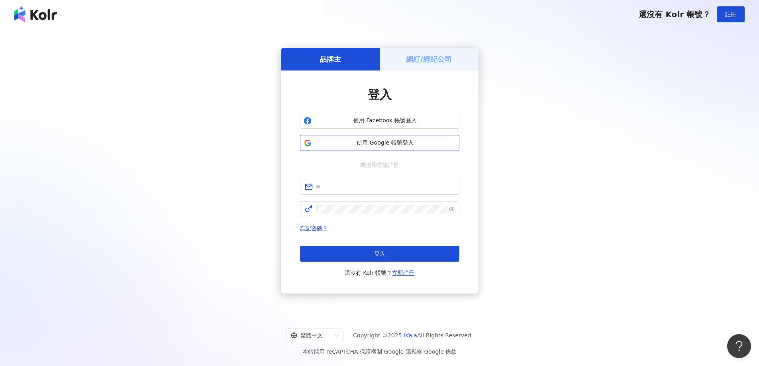
click at [368, 141] on span "使用 Google 帳號登入" at bounding box center [385, 143] width 141 height 8
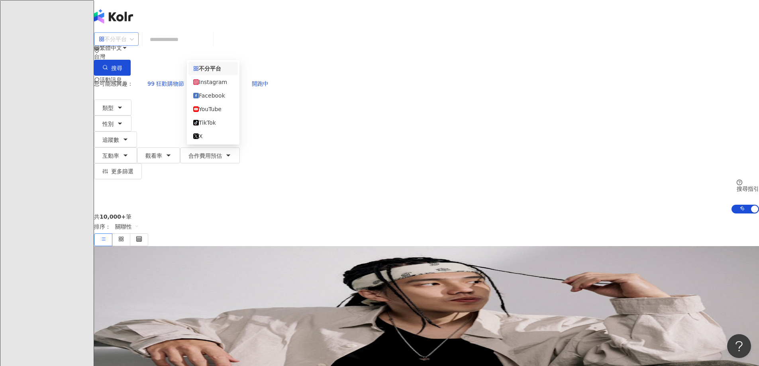
click at [127, 45] on div "不分平台" at bounding box center [113, 39] width 28 height 13
click at [228, 84] on div "Instagram" at bounding box center [213, 82] width 40 height 9
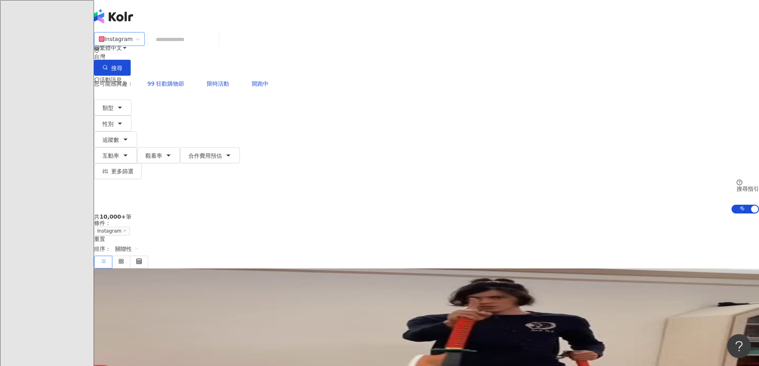
click at [595, 51] on div "台灣" at bounding box center [426, 53] width 665 height 13
click at [670, 85] on div "美國" at bounding box center [675, 80] width 11 height 9
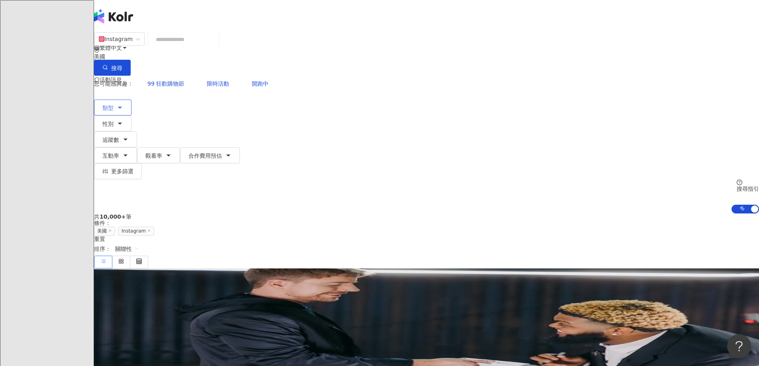
click at [131, 100] on button "類型" at bounding box center [112, 108] width 37 height 16
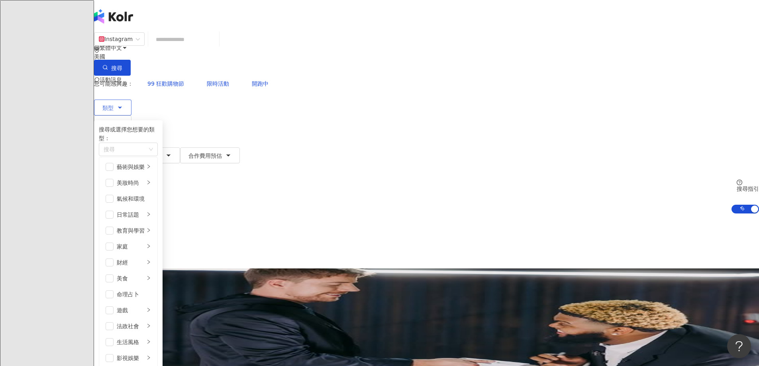
click at [131, 100] on button "類型 搜尋或選擇您想要的類型： 搜尋 藝術與娛樂 美妝時尚 氣候和環境 日常話題 教育與學習 家庭 財經 美食 命理占卜 遊戲 法政社會 生活風格 影視娛樂 …" at bounding box center [112, 108] width 37 height 16
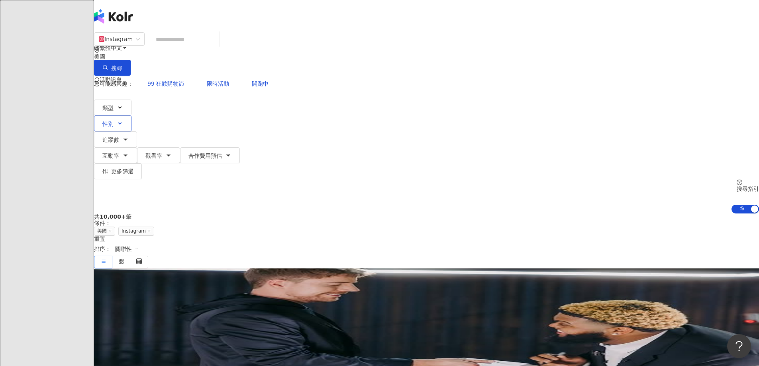
click at [131, 115] on button "性別" at bounding box center [112, 123] width 37 height 16
click at [137, 131] on button "追蹤數" at bounding box center [115, 139] width 43 height 16
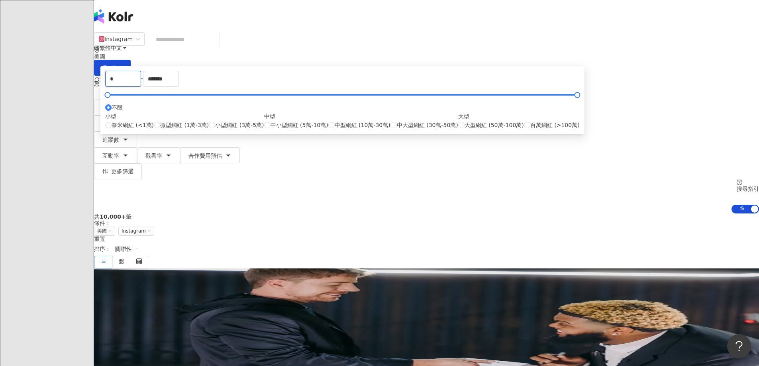
drag, startPoint x: 305, startPoint y: 123, endPoint x: 245, endPoint y: 124, distance: 59.3
type input "*****"
drag, startPoint x: 435, startPoint y: 124, endPoint x: 305, endPoint y: 139, distance: 131.5
click at [305, 129] on div "***** - ******* 不限 小型 奈米網紅 (<1萬) 微型網紅 (1萬-3萬) 小型網紅 (3萬-5萬) 中型 中小型網紅 (5萬-10萬) 中型…" at bounding box center [342, 100] width 474 height 59
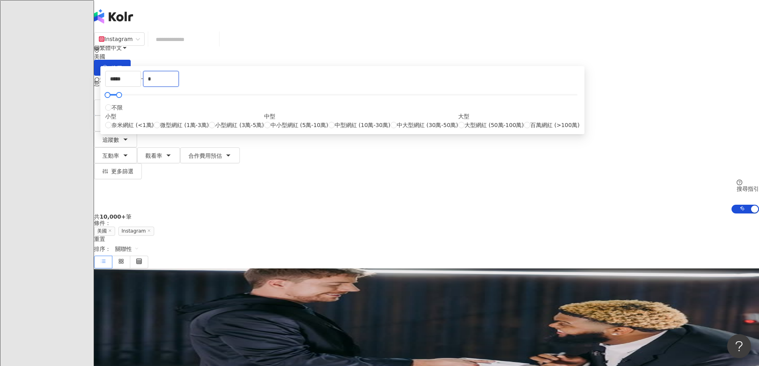
type input "*"
type input "*****"
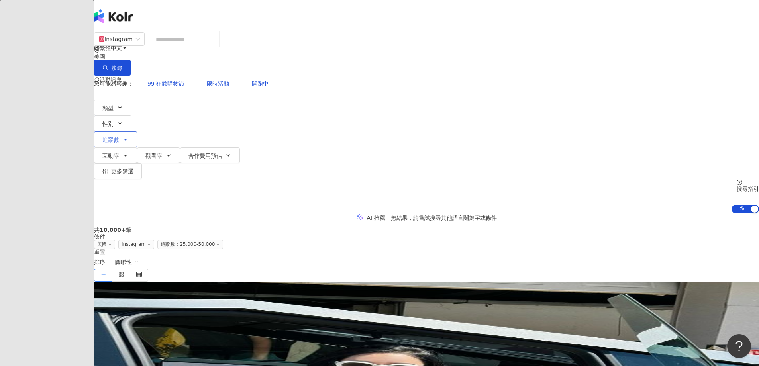
click at [129, 136] on icon "button" at bounding box center [125, 139] width 6 height 6
click at [541, 213] on div "AI 推薦 ： 無結果，請嘗試搜尋其他語言關鍵字或條件" at bounding box center [426, 217] width 665 height 8
click at [129, 152] on icon "button" at bounding box center [125, 155] width 6 height 6
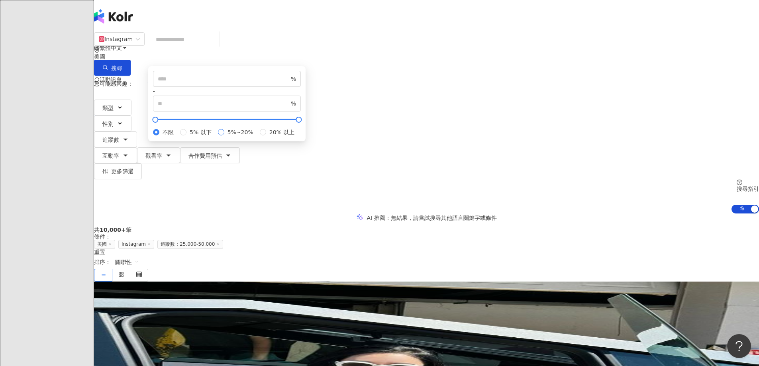
click at [256, 137] on span "5%~20%" at bounding box center [240, 132] width 32 height 9
type input "*"
type input "**"
click at [516, 227] on div "共 10,000+ 筆 條件 ： 美國 Instagram 追蹤數：25,000-50,000 重置 排序： 關聯性" at bounding box center [426, 254] width 665 height 55
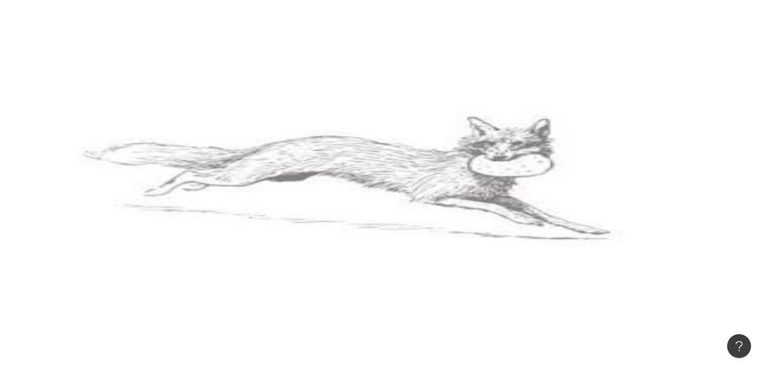
click at [162, 153] on span "觀看率" at bounding box center [153, 156] width 17 height 6
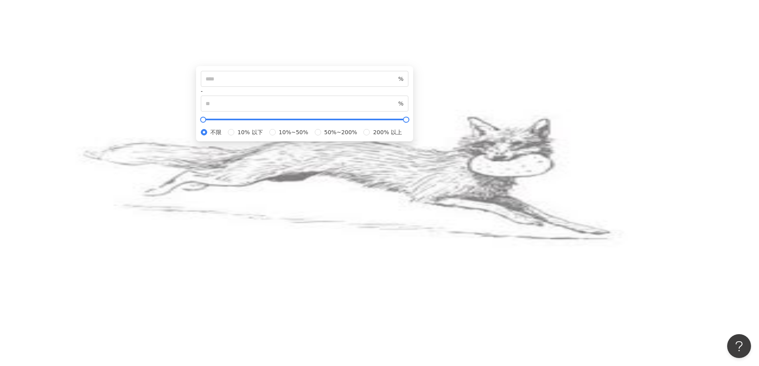
drag, startPoint x: 569, startPoint y: 114, endPoint x: 568, endPoint y: 110, distance: 4.2
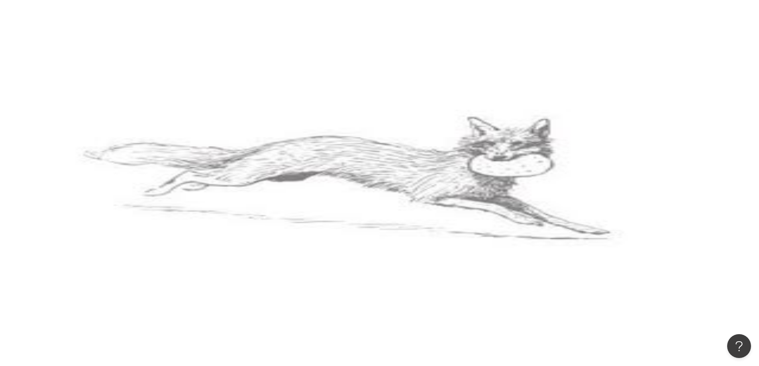
click at [133, 168] on span "更多篩選" at bounding box center [122, 171] width 22 height 6
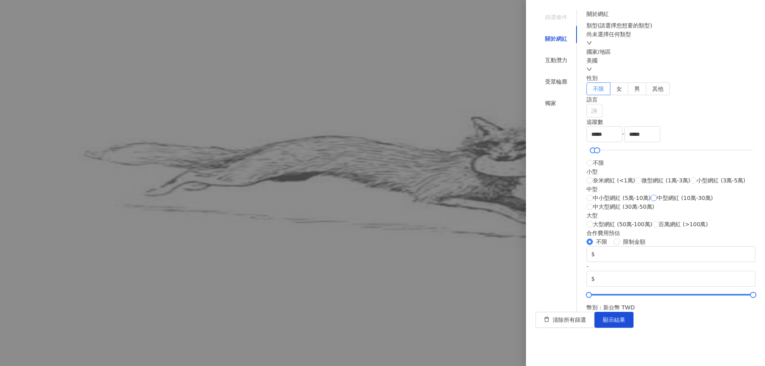
scroll to position [156, 0]
type input "*****"
drag, startPoint x: 621, startPoint y: 90, endPoint x: 418, endPoint y: 141, distance: 209.2
click at [413, 115] on div "篩選條件 關於網紅 互動潛力 受眾輪廓 獨家 關於網紅 類型 ( 請選擇您想要的類型 ) 尚未選擇任何類型 國家/地區 美國 性別 不限 女 男 其他 語言 …" at bounding box center [382, 183] width 765 height 366
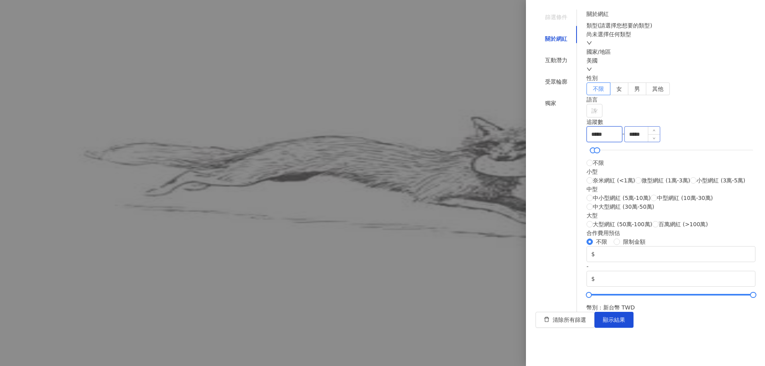
type input "*****"
drag, startPoint x: 689, startPoint y: 95, endPoint x: 484, endPoint y: 115, distance: 206.1
click at [487, 113] on div "篩選條件 關於網紅 互動潛力 受眾輪廓 獨家 關於網紅 類型 ( 請選擇您想要的類型 ) 尚未選擇任何類型 國家/地區 美國 性別 不限 女 男 其他 語言 …" at bounding box center [382, 183] width 765 height 366
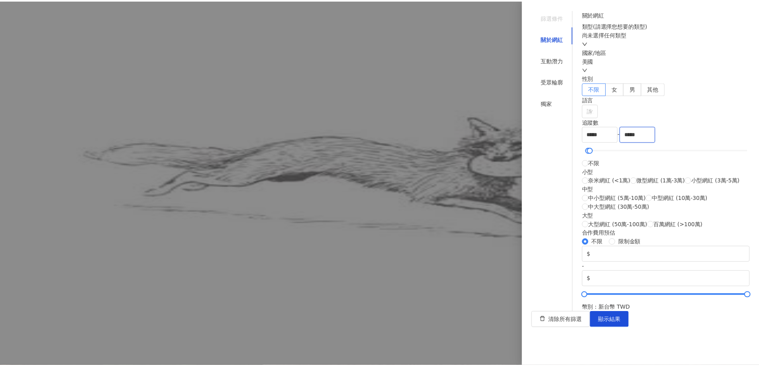
scroll to position [235, 0]
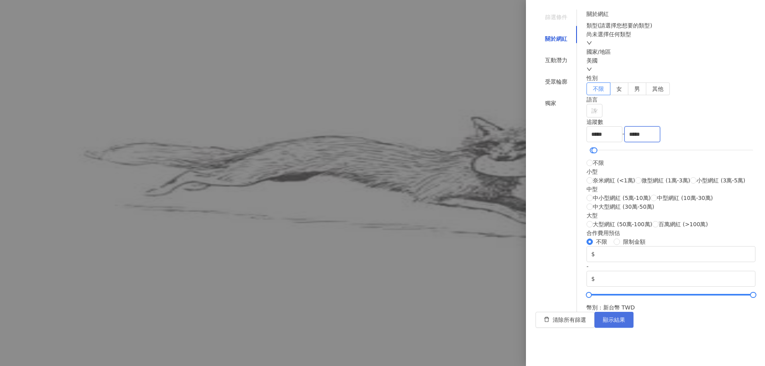
type input "*****"
click at [633, 328] on button "顯示結果" at bounding box center [613, 320] width 39 height 16
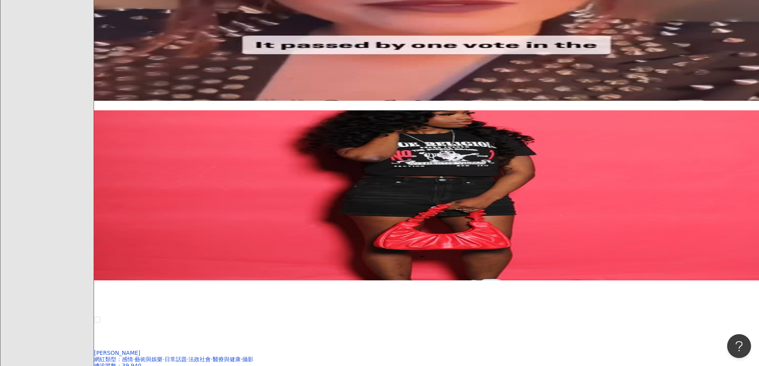
scroll to position [677, 0]
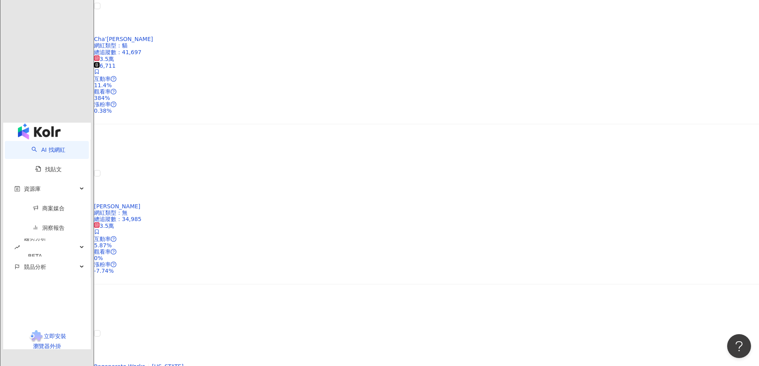
scroll to position [1155, 0]
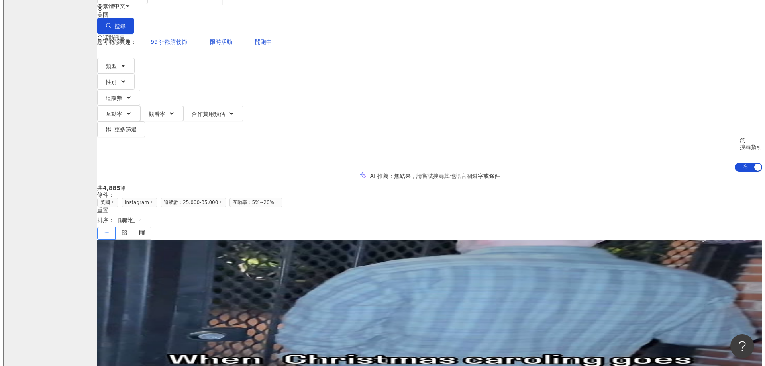
scroll to position [0, 0]
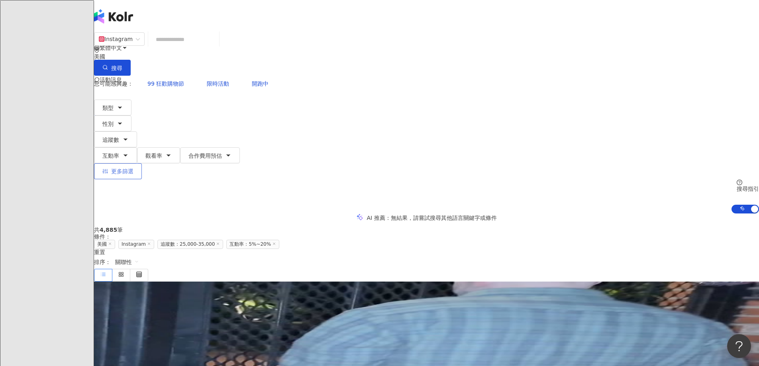
click at [133, 168] on span "更多篩選" at bounding box center [122, 171] width 22 height 6
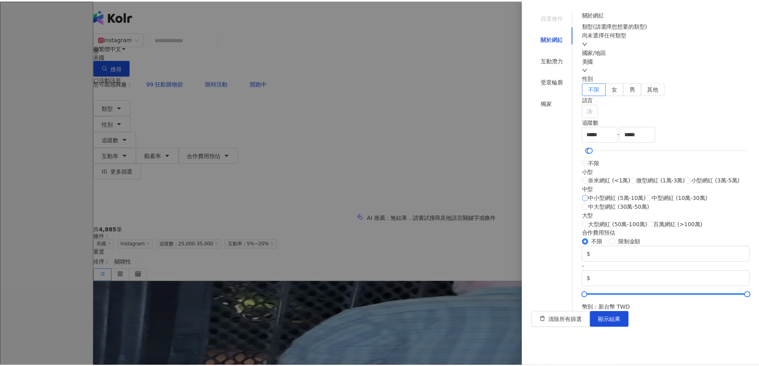
scroll to position [116, 0]
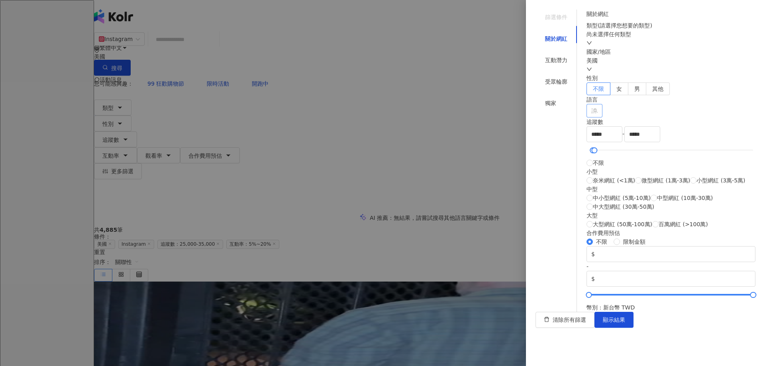
click at [592, 108] on div at bounding box center [590, 111] width 4 height 6
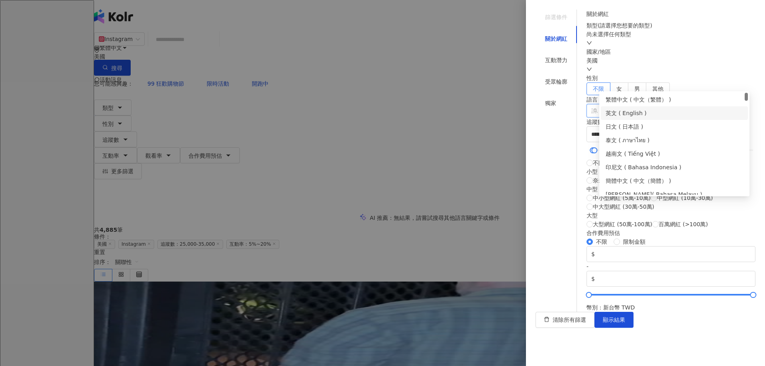
click at [630, 110] on div "英文 ( English )" at bounding box center [673, 113] width 137 height 9
click at [625, 323] on span "顯示結果" at bounding box center [614, 320] width 22 height 6
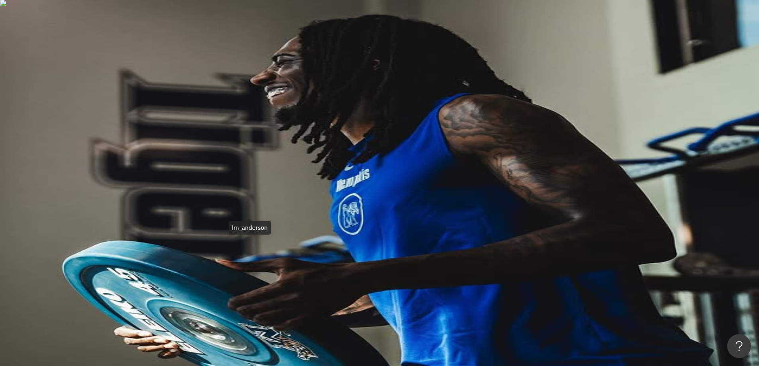
click at [409, 258] on div "lm_anderson" at bounding box center [427, 261] width 36 height 6
click at [393, 346] on div "ELI 3萬" at bounding box center [426, 354] width 665 height 17
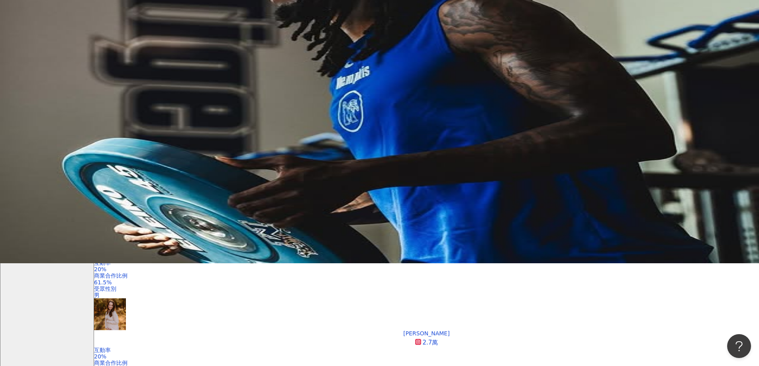
scroll to position [80, 0]
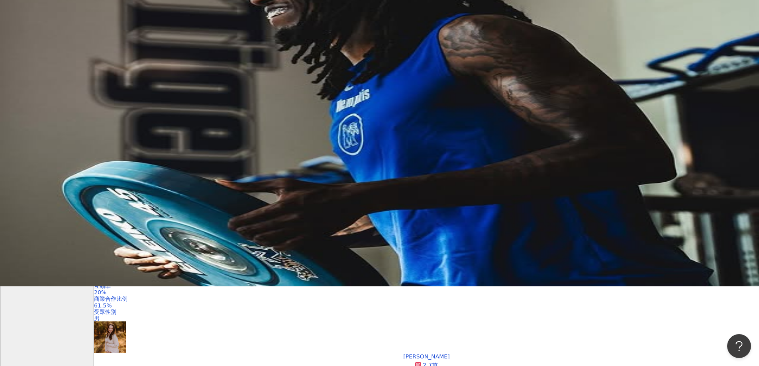
click at [126, 321] on img at bounding box center [110, 337] width 32 height 32
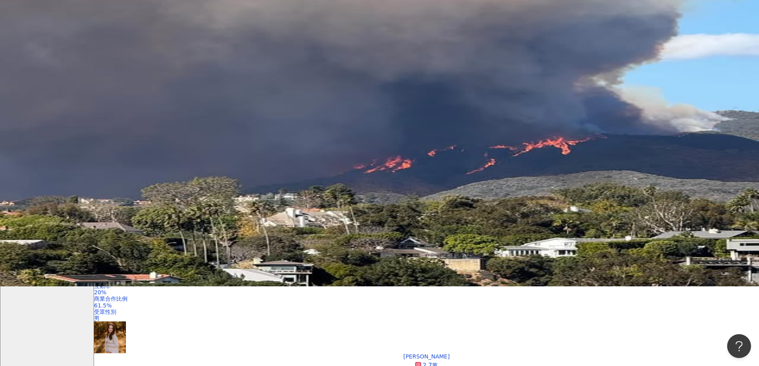
scroll to position [0, 827]
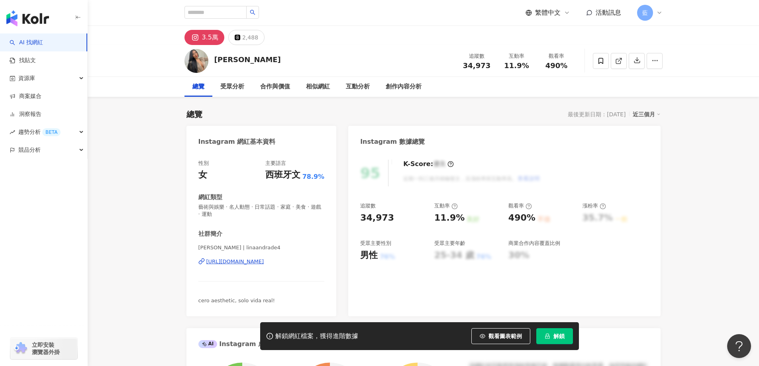
click at [284, 268] on div "[PERSON_NAME] | linaandrade4 [URL][DOMAIN_NAME]" at bounding box center [261, 267] width 126 height 47
click at [264, 260] on div "https://www.instagram.com/linaandrade4/" at bounding box center [235, 261] width 58 height 7
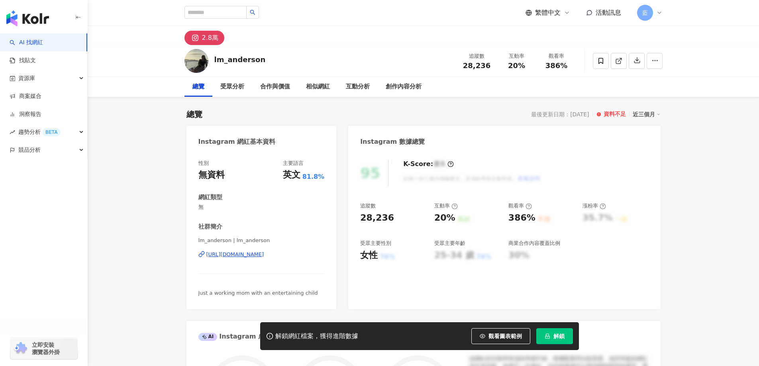
click at [282, 259] on div "lm_anderson | lm_anderson https://www.instagram.com/lm_anderson/" at bounding box center [261, 260] width 126 height 47
click at [264, 256] on div "https://www.instagram.com/lm_anderson/" at bounding box center [235, 254] width 58 height 7
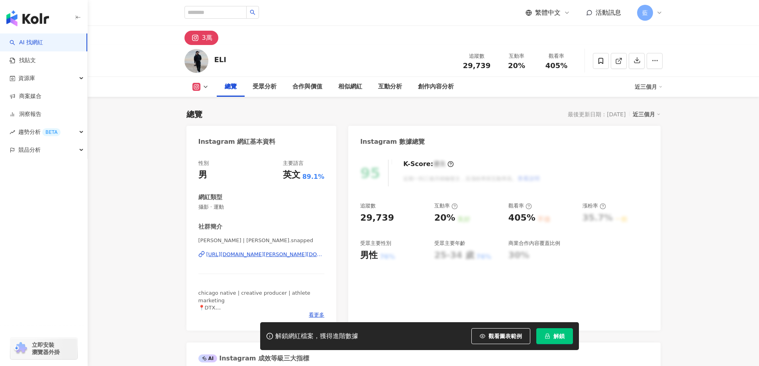
click at [282, 247] on div "ELI HARRIS | eli.snapped https://www.instagram.com/eli.snapped/" at bounding box center [261, 260] width 126 height 47
click at [279, 251] on div "https://www.instagram.com/eli.snapped/" at bounding box center [265, 254] width 118 height 7
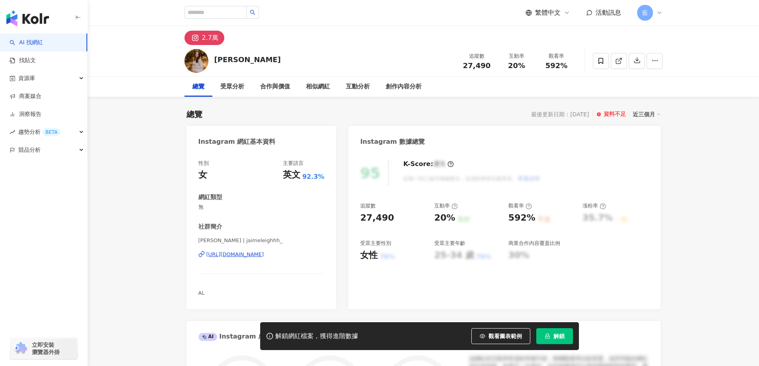
click at [264, 254] on div "https://www.instagram.com/jaimeleighhh_/" at bounding box center [235, 254] width 58 height 7
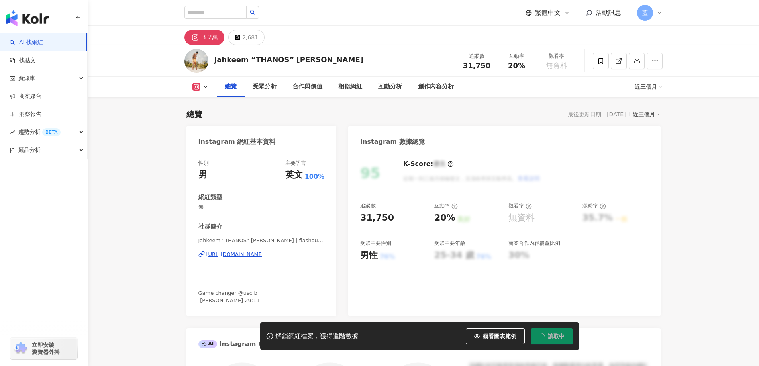
click at [264, 251] on div "[URL][DOMAIN_NAME]" at bounding box center [235, 254] width 58 height 7
